Goal: Check status: Check status

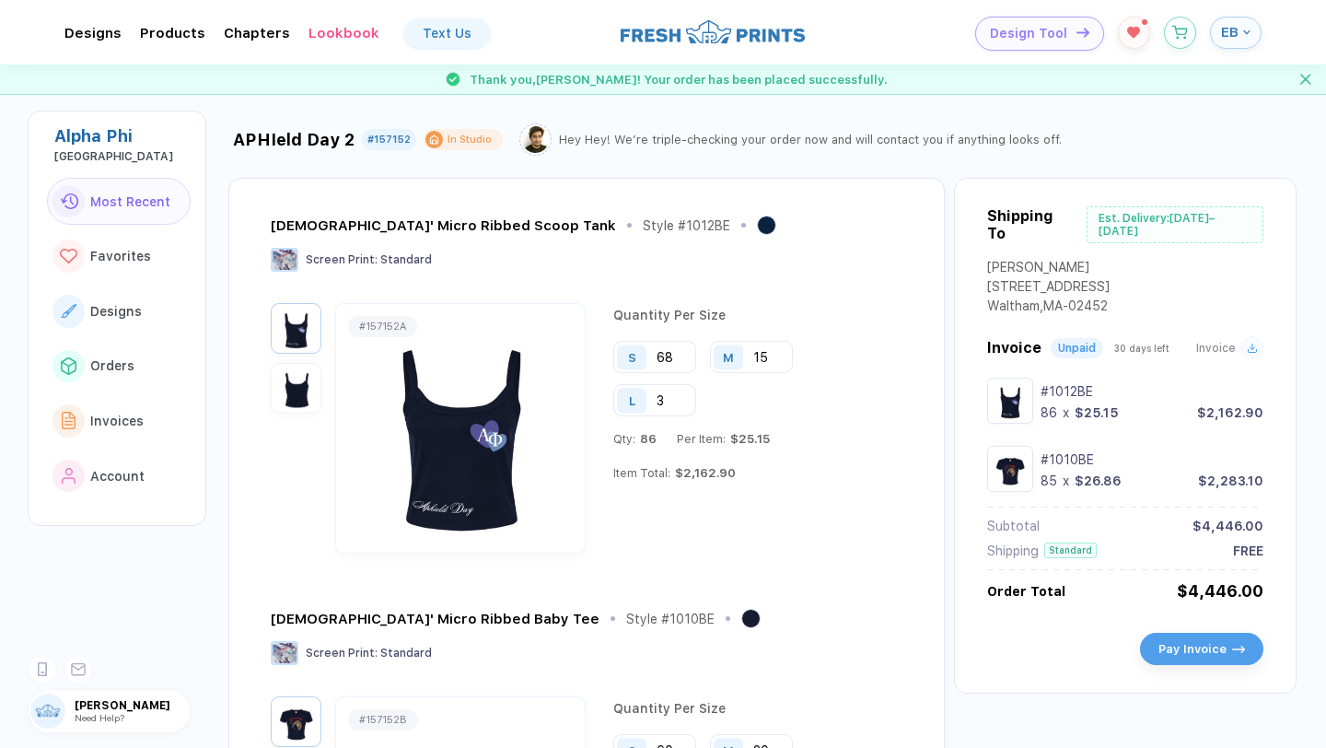
click at [1238, 29] on span "EB" at bounding box center [1229, 32] width 17 height 17
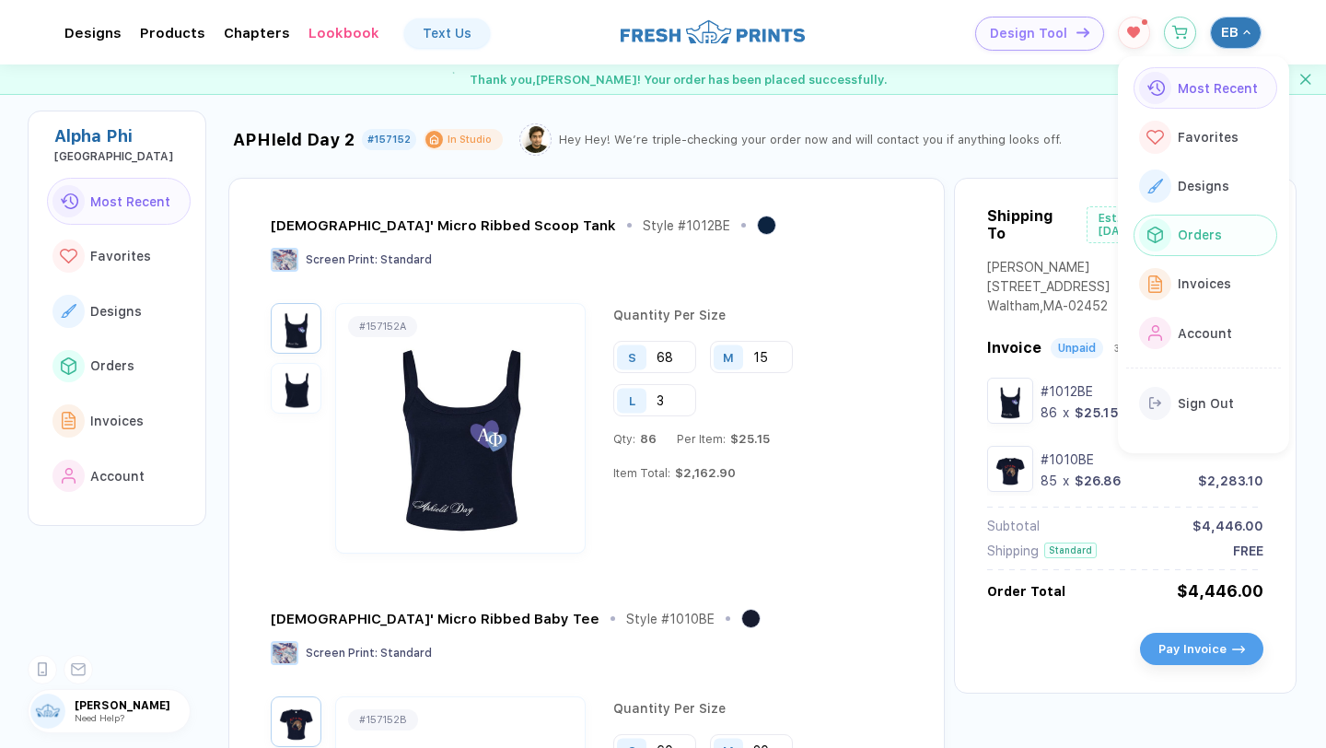
click at [1190, 233] on span "Orders" at bounding box center [1200, 234] width 44 height 15
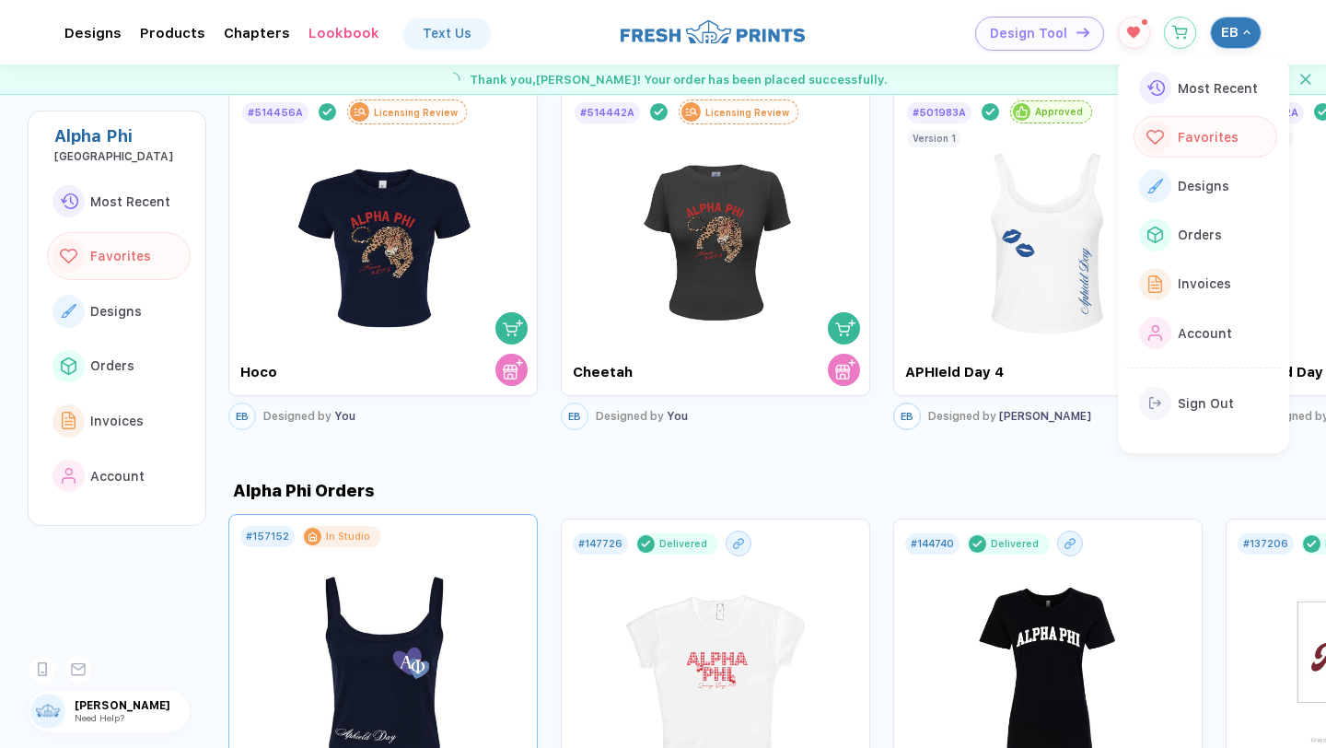
scroll to position [1420, 0]
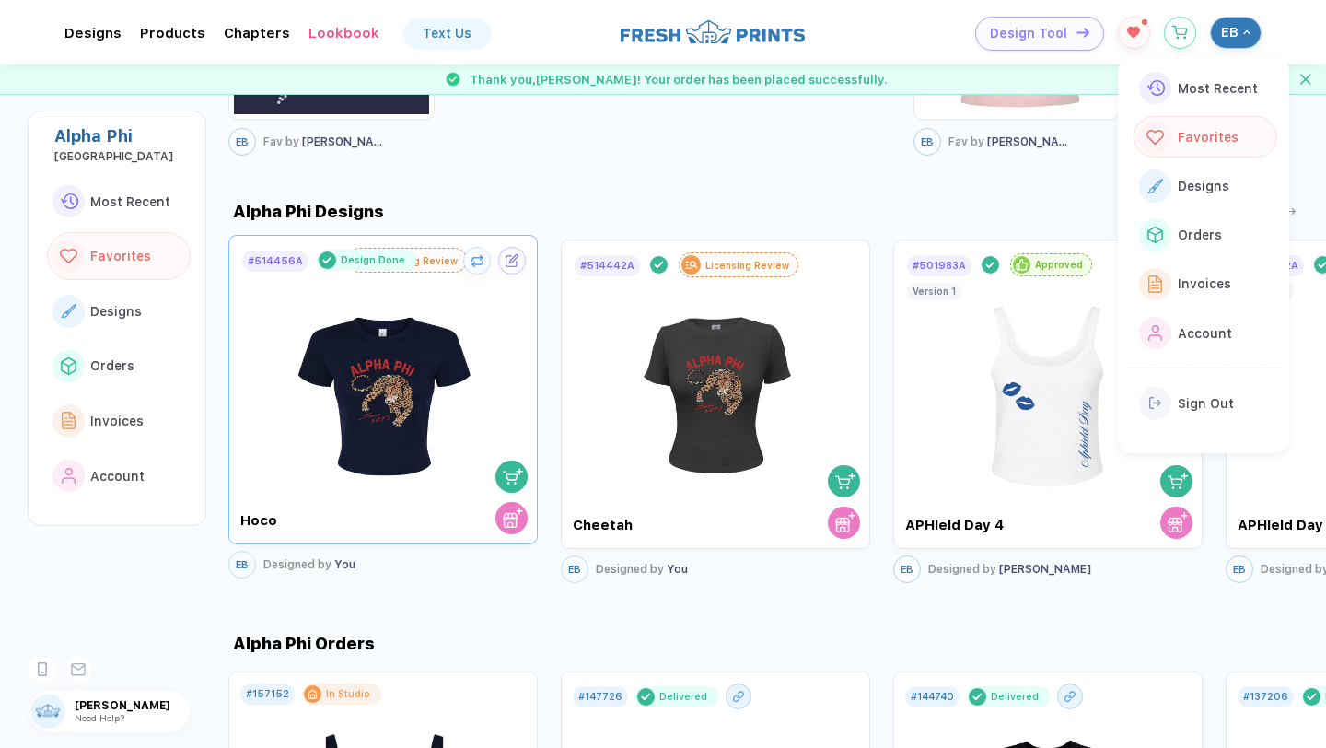
click at [363, 266] on div "Design Done" at bounding box center [373, 260] width 64 height 12
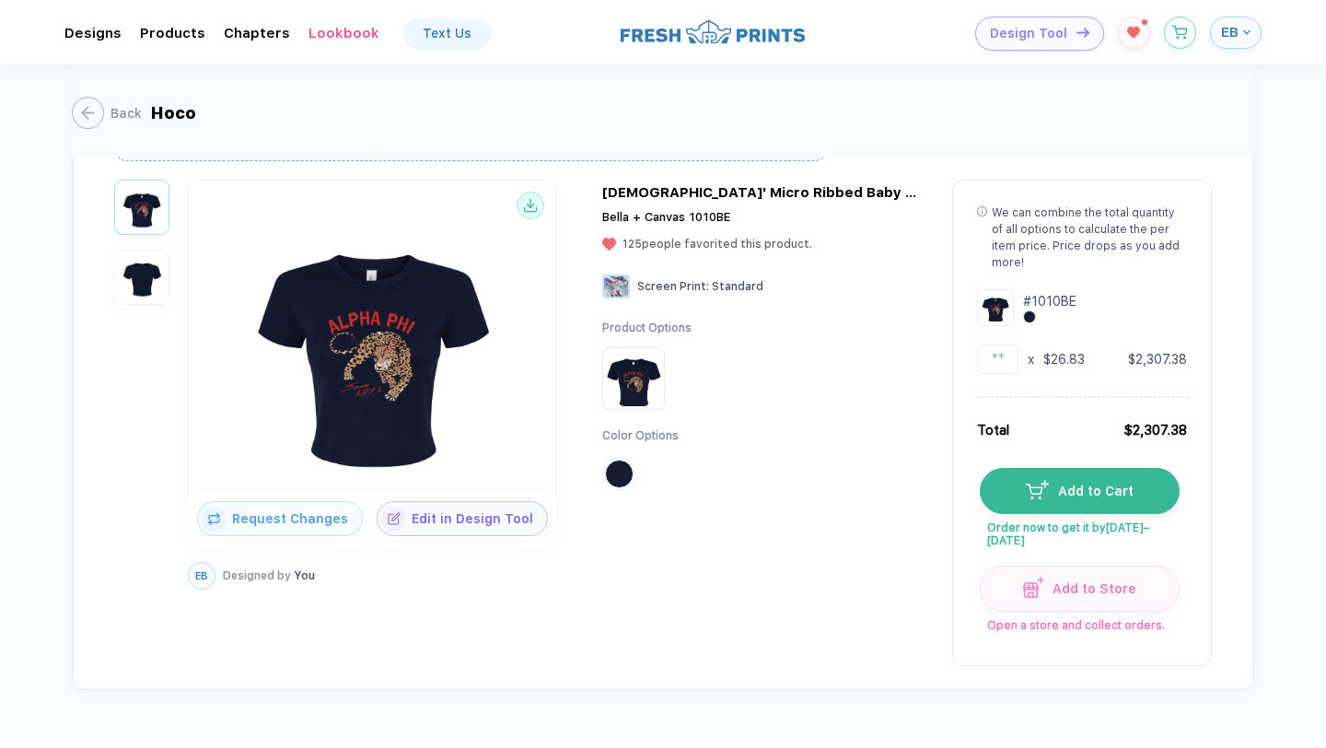
scroll to position [56, 0]
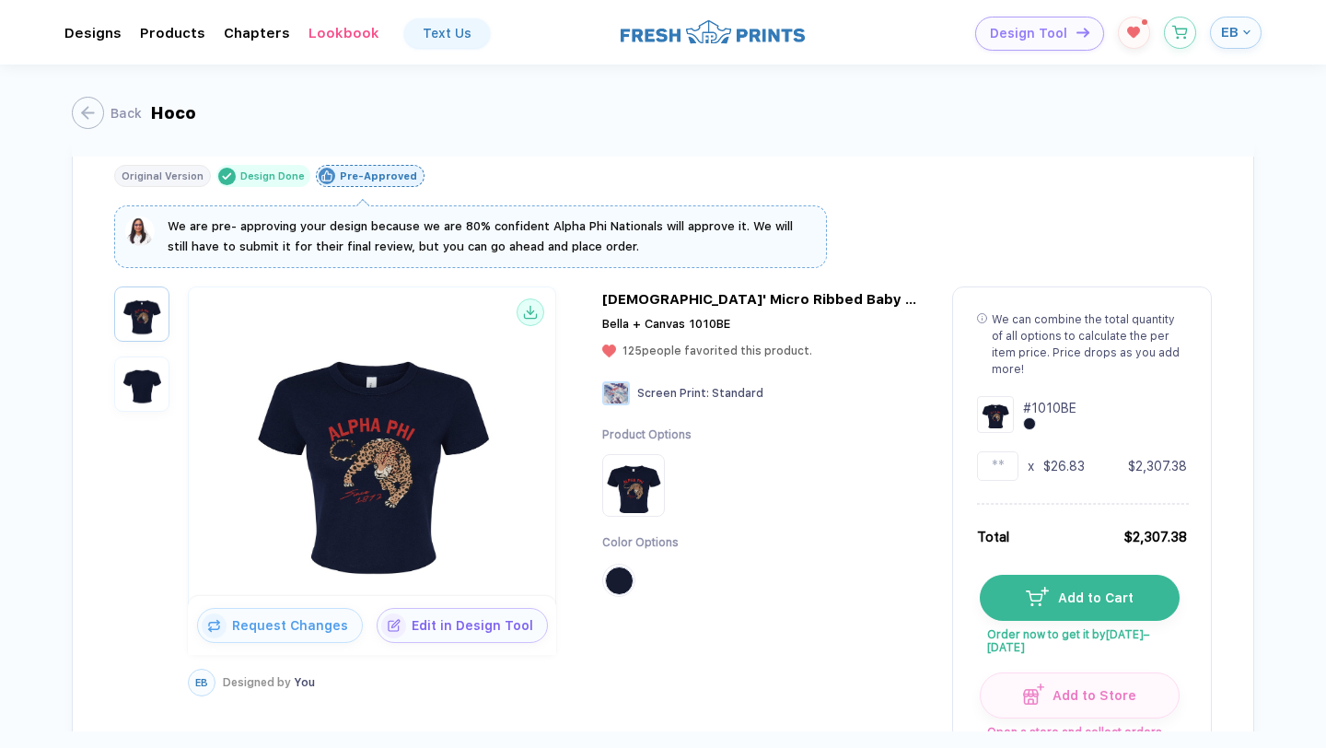
click at [431, 234] on span "We are pre- approving your design because we are 80% confident Alpha Phi Nation…" at bounding box center [480, 236] width 625 height 34
click at [382, 179] on div "Pre-Approved" at bounding box center [378, 176] width 77 height 12
click at [520, 184] on div "Original Version Design Done Pre-Approved" at bounding box center [663, 176] width 1098 height 22
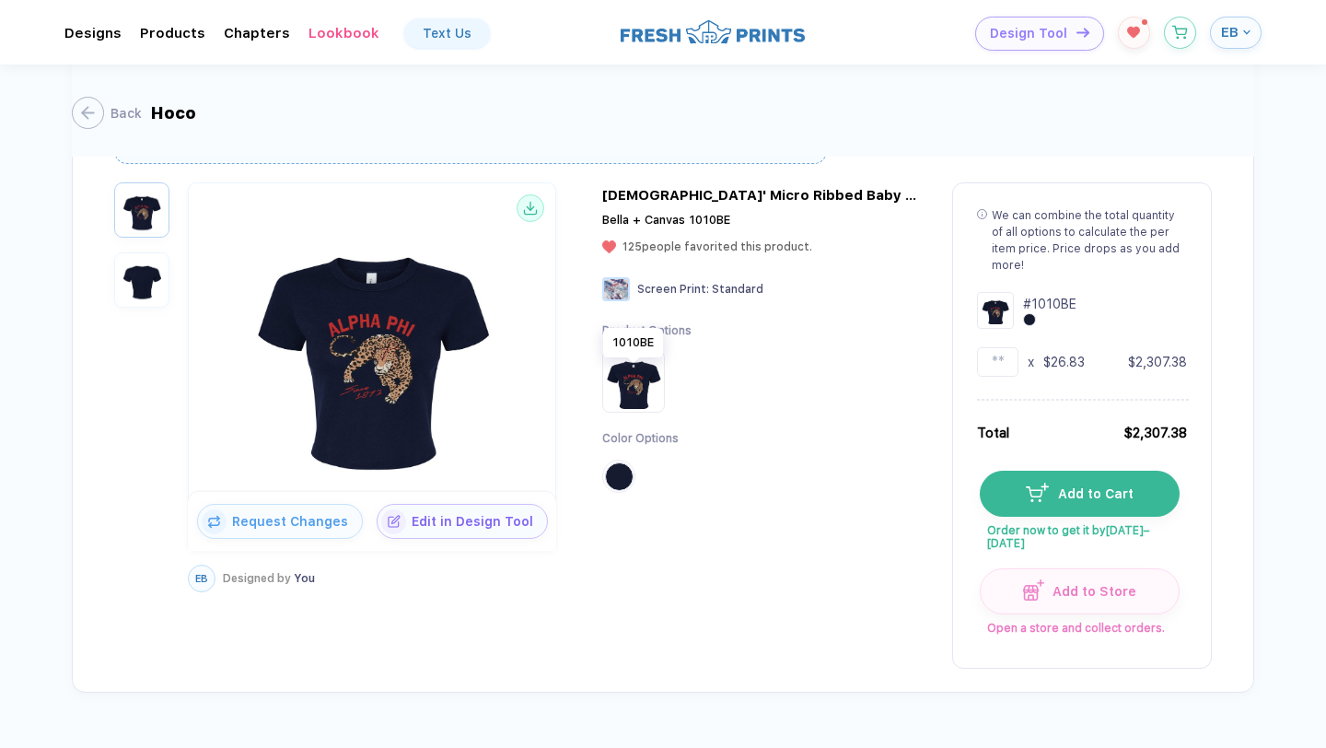
scroll to position [193, 0]
